Goal: Task Accomplishment & Management: Manage account settings

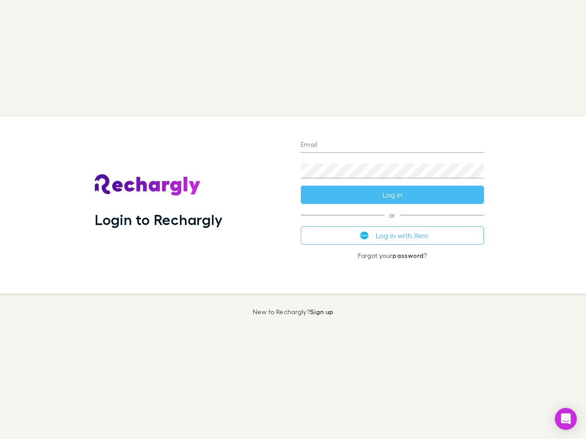
click at [293, 220] on div "Login to Rechargly" at bounding box center [190, 205] width 206 height 178
click at [392, 145] on input "Email" at bounding box center [392, 145] width 183 height 15
click at [392, 195] on form "Email Password Log in" at bounding box center [392, 167] width 183 height 73
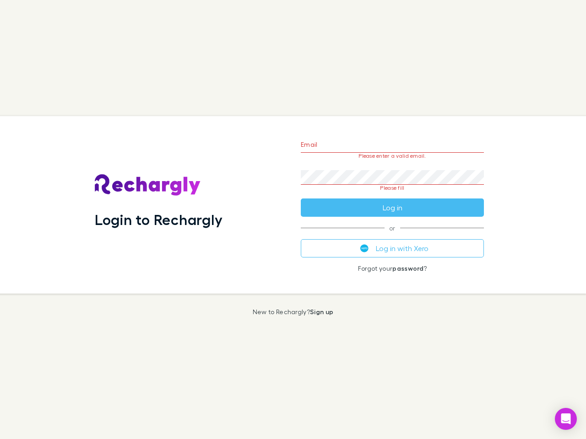
click at [392, 236] on div "Email Please enter a valid email. Password Please fill Log in or Log in with Xe…" at bounding box center [392, 205] width 198 height 178
click at [565, 419] on icon "Open Intercom Messenger" at bounding box center [566, 419] width 10 height 11
